Goal: Find specific page/section

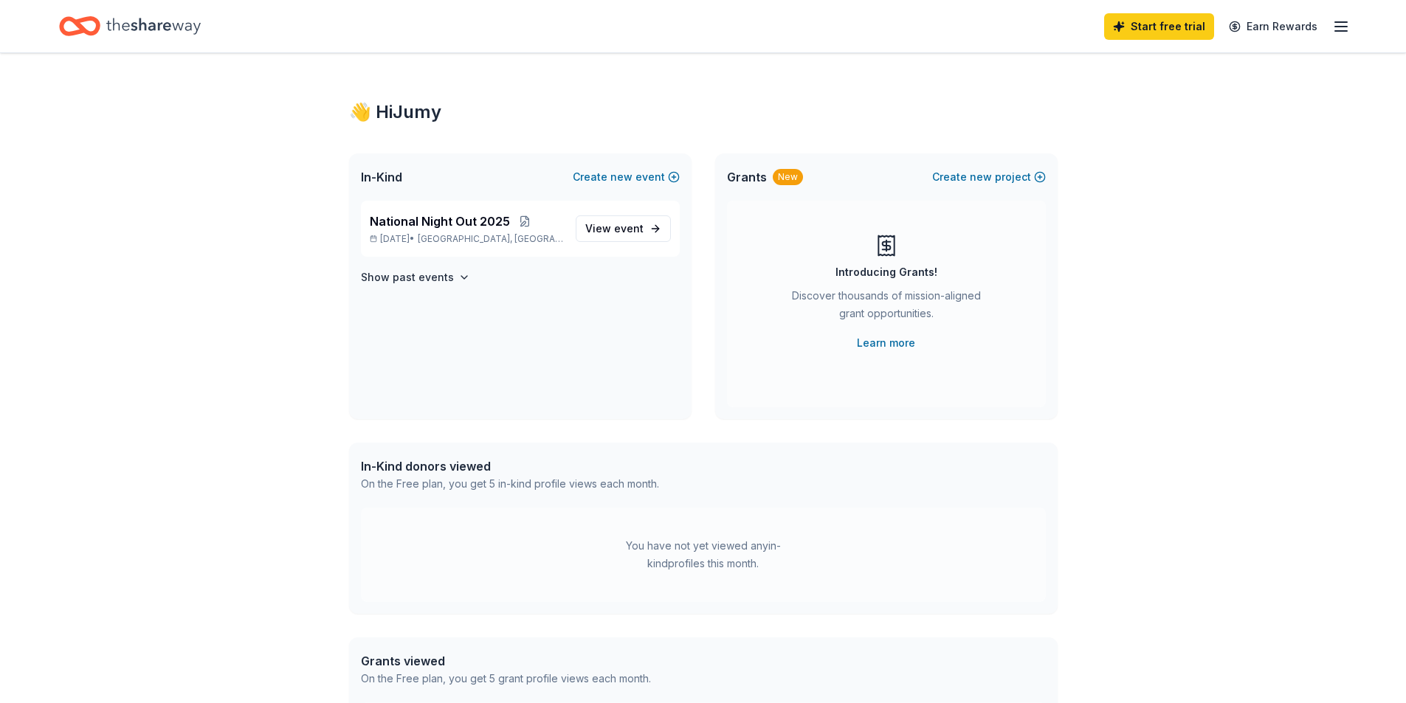
click at [1308, 109] on div "👋 Hi Jumy In-Kind Create new event National Night Out 2025 Sep 25, 2025 • Sprin…" at bounding box center [703, 469] width 1406 height 832
click at [599, 229] on span "View event" at bounding box center [614, 229] width 58 height 18
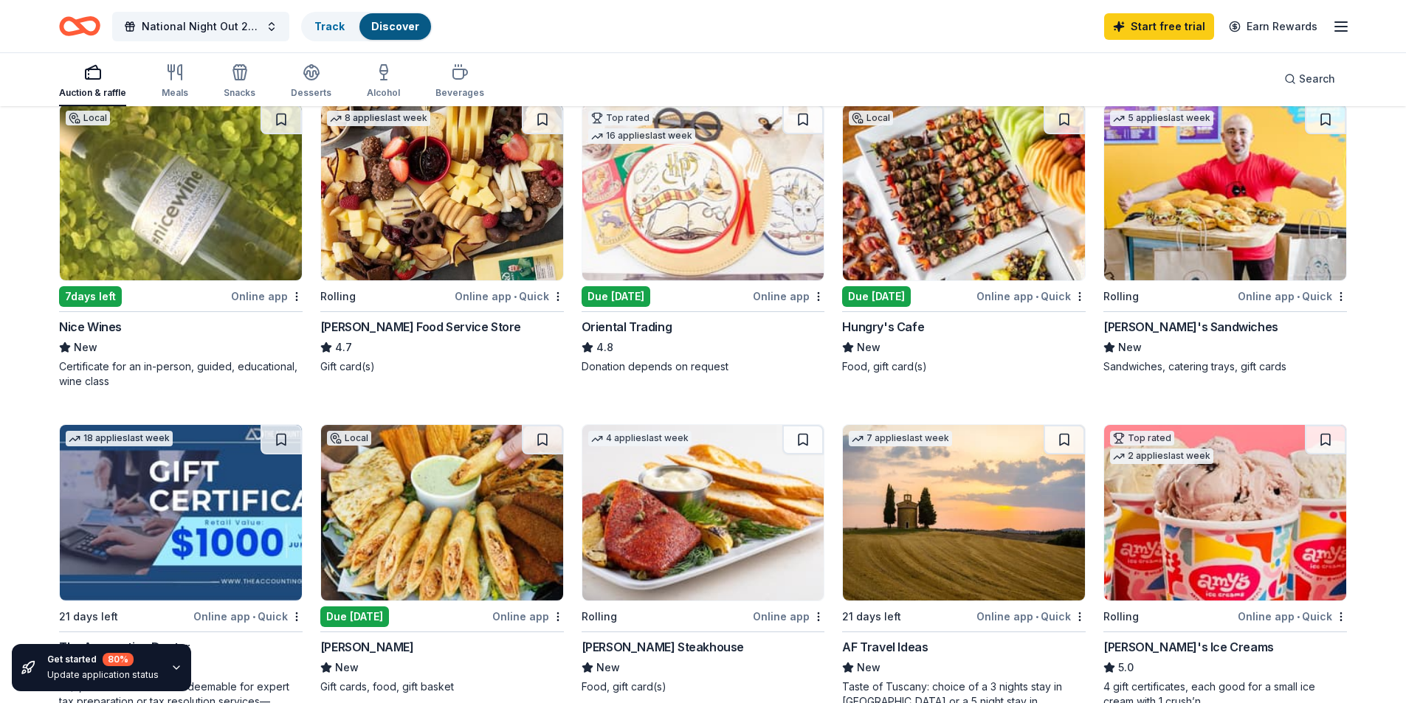
scroll to position [187, 0]
